Goal: Information Seeking & Learning: Learn about a topic

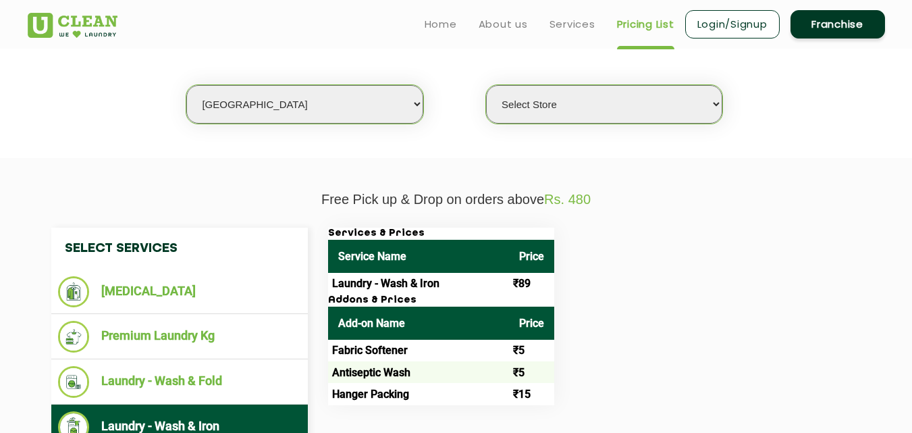
scroll to position [338, 0]
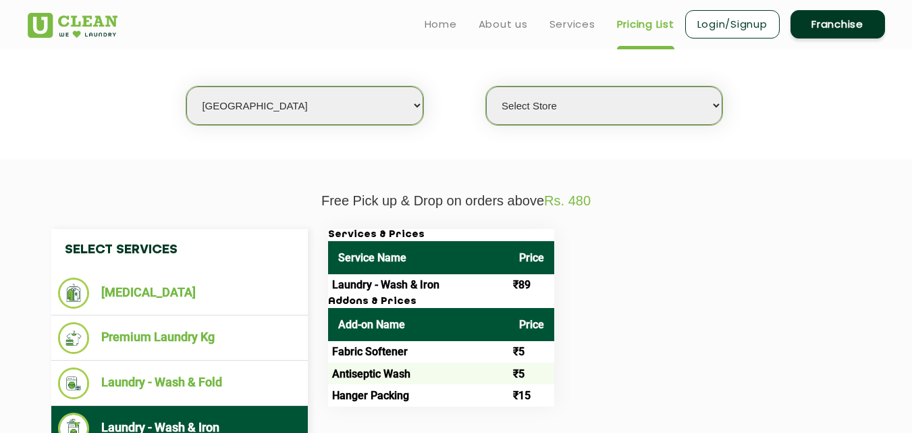
click at [307, 98] on select "Select city [GEOGRAPHIC_DATA] [GEOGRAPHIC_DATA] [GEOGRAPHIC_DATA] [GEOGRAPHIC_D…" at bounding box center [304, 105] width 236 height 38
select select "46"
click at [243, 111] on select "Select city [GEOGRAPHIC_DATA] [GEOGRAPHIC_DATA] [GEOGRAPHIC_DATA] [GEOGRAPHIC_D…" at bounding box center [304, 105] width 236 height 38
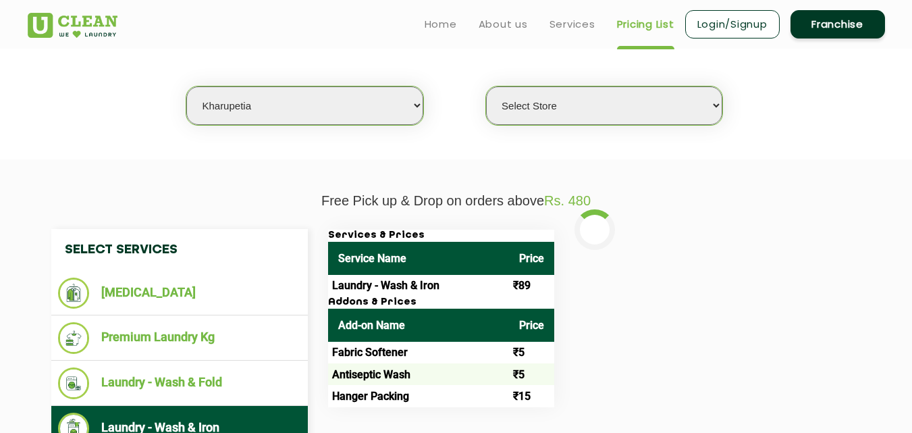
select select "0"
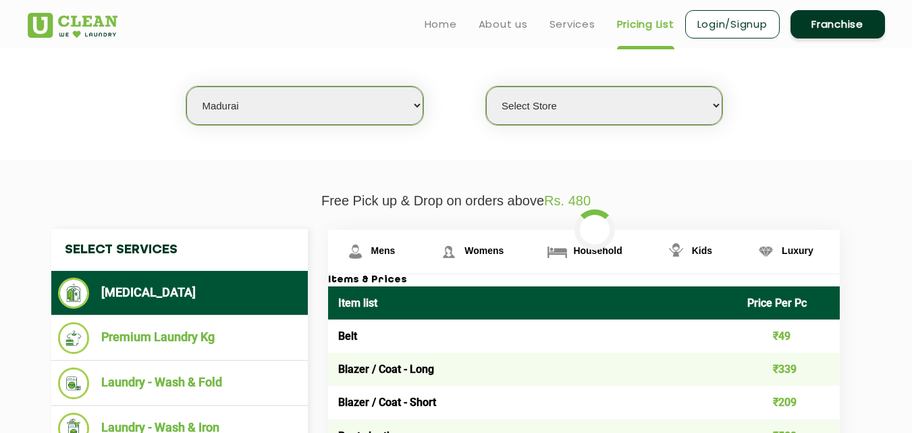
select select "183"
select select "0"
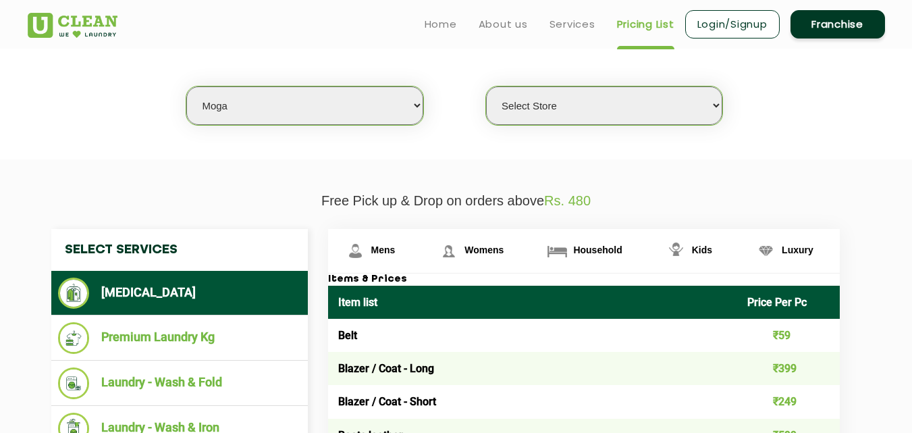
select select "70"
select select "0"
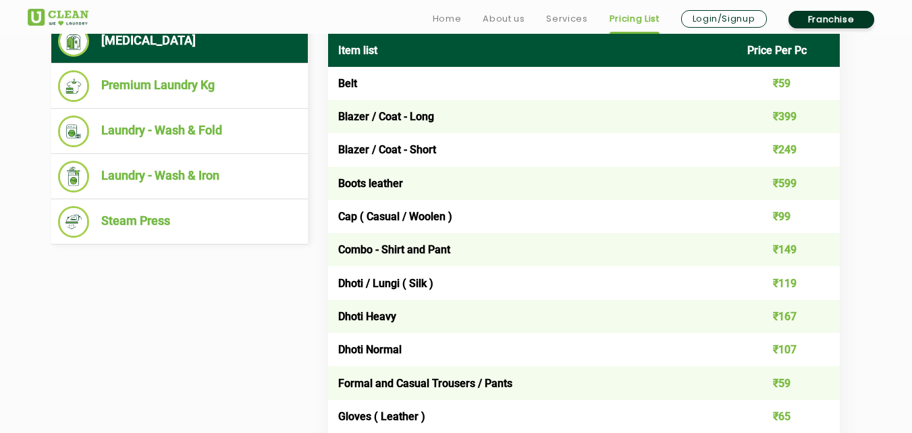
scroll to position [608, 0]
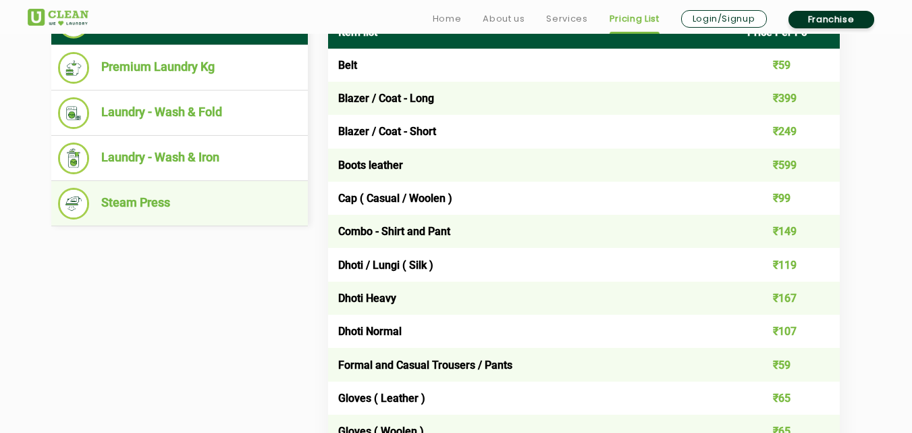
click at [156, 201] on li "Steam Press" at bounding box center [179, 204] width 243 height 32
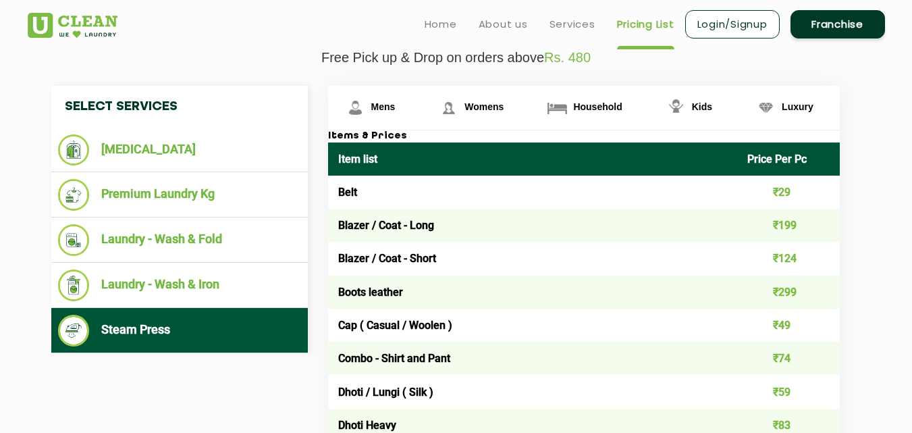
scroll to position [473, 0]
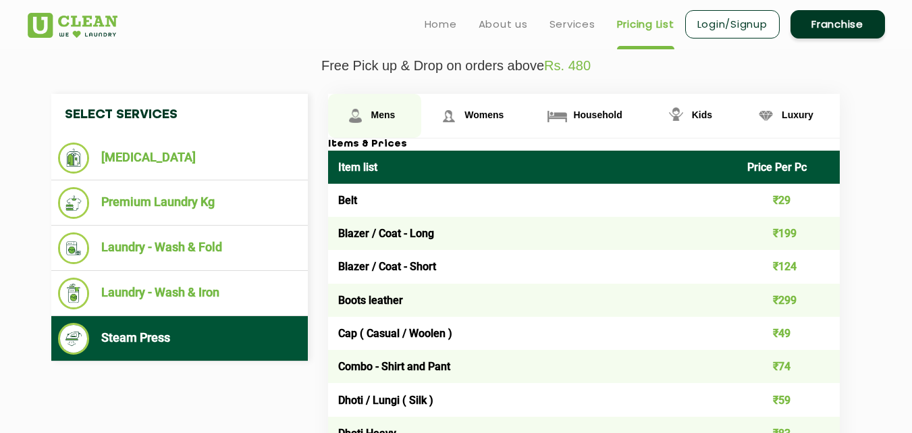
click at [373, 103] on link "Mens" at bounding box center [375, 116] width 94 height 44
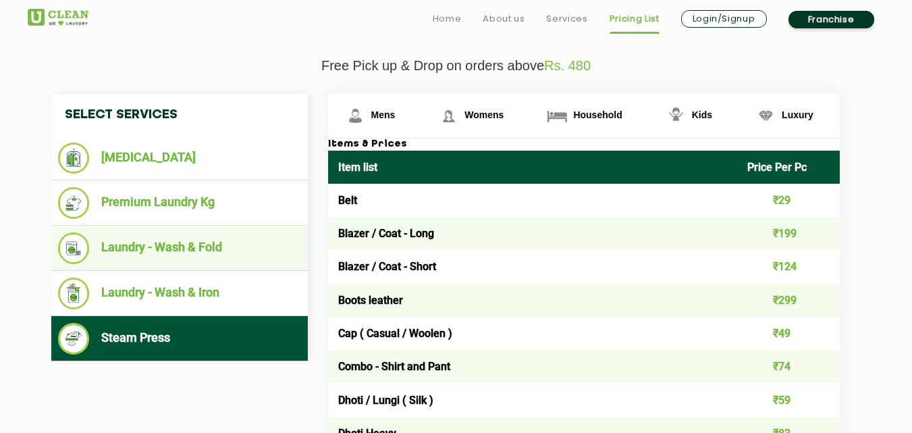
click at [190, 242] on li "Laundry - Wash & Fold" at bounding box center [179, 248] width 243 height 32
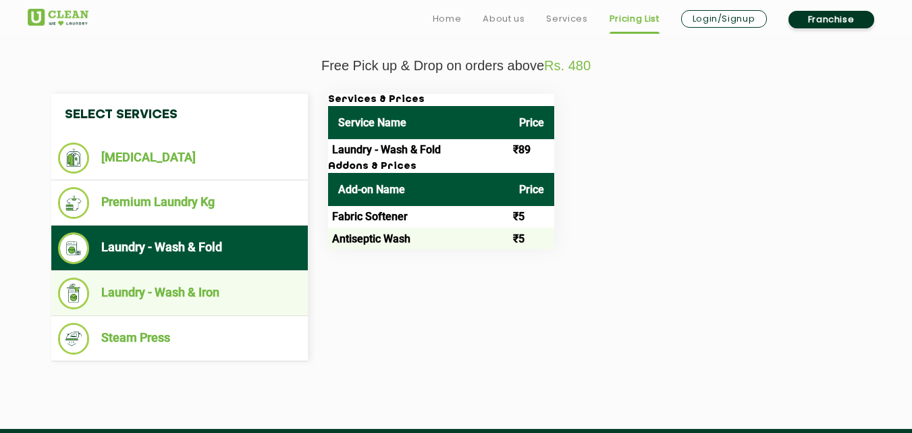
click at [236, 303] on li "Laundry - Wash & Iron" at bounding box center [179, 294] width 243 height 32
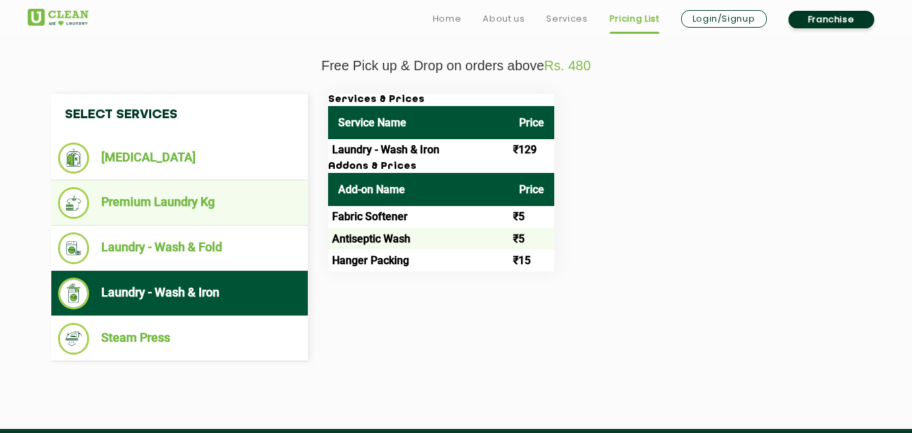
click at [178, 192] on li "Premium Laundry Kg" at bounding box center [179, 203] width 243 height 32
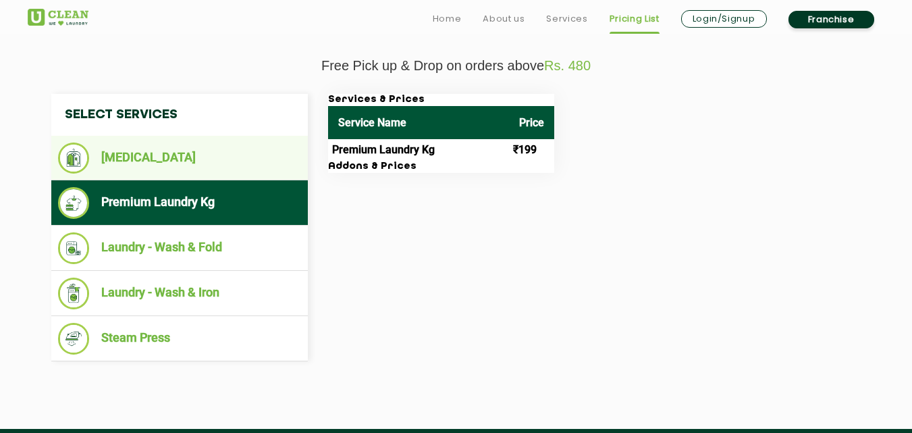
drag, startPoint x: 178, startPoint y: 152, endPoint x: 192, endPoint y: 150, distance: 13.7
click at [178, 151] on li "[MEDICAL_DATA]" at bounding box center [179, 157] width 243 height 31
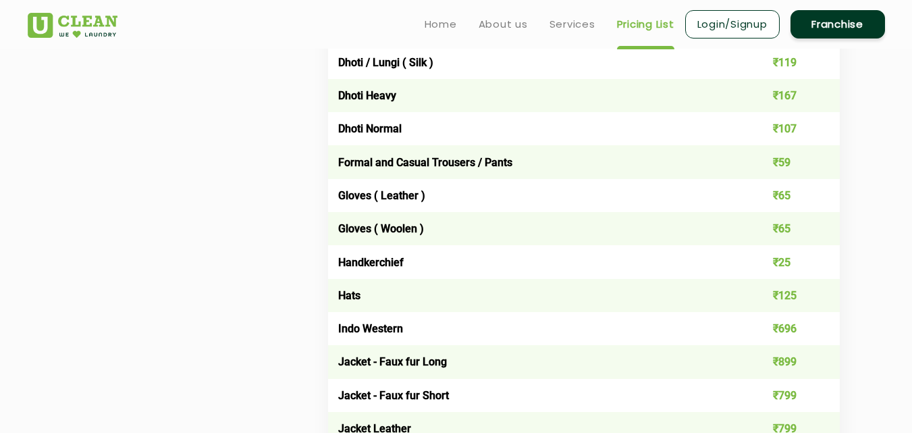
scroll to position [608, 0]
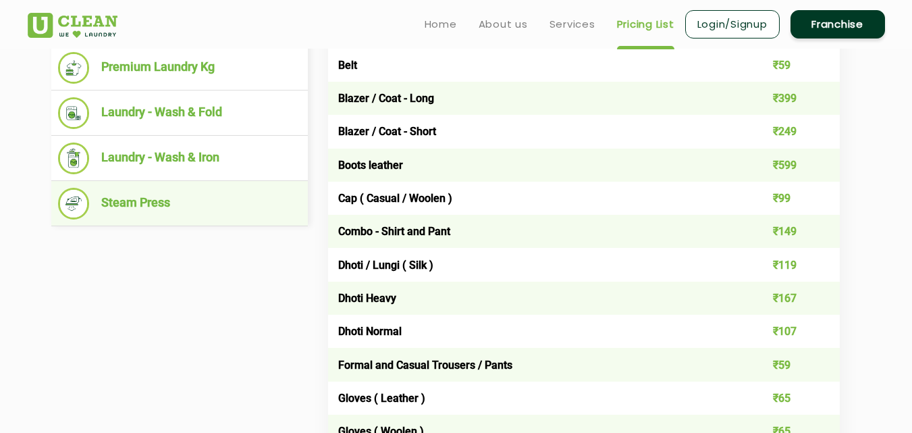
click at [120, 197] on li "Steam Press" at bounding box center [179, 204] width 243 height 32
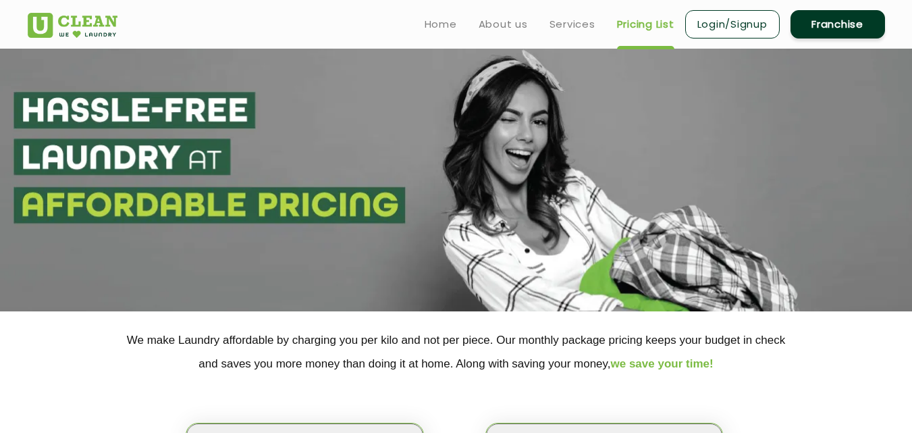
scroll to position [0, 0]
